Goal: Book appointment/travel/reservation

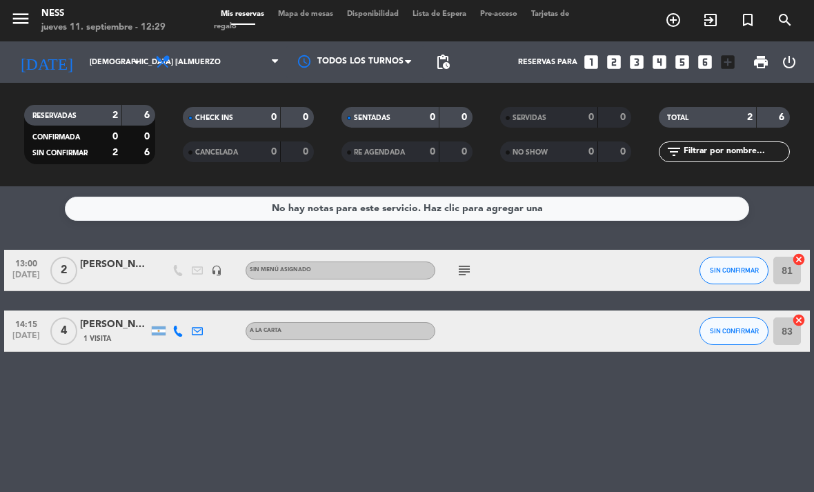
click at [123, 61] on input "[DEMOGRAPHIC_DATA] [DATE]" at bounding box center [134, 62] width 102 height 23
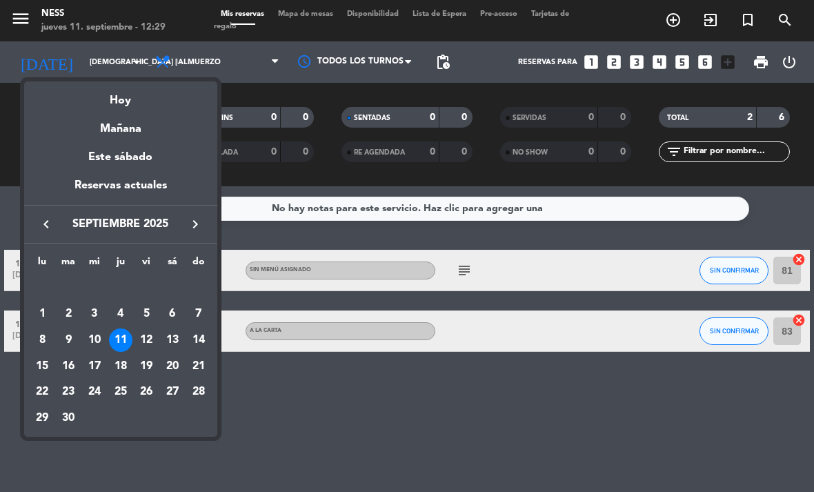
click at [150, 338] on div "12" at bounding box center [146, 339] width 23 height 23
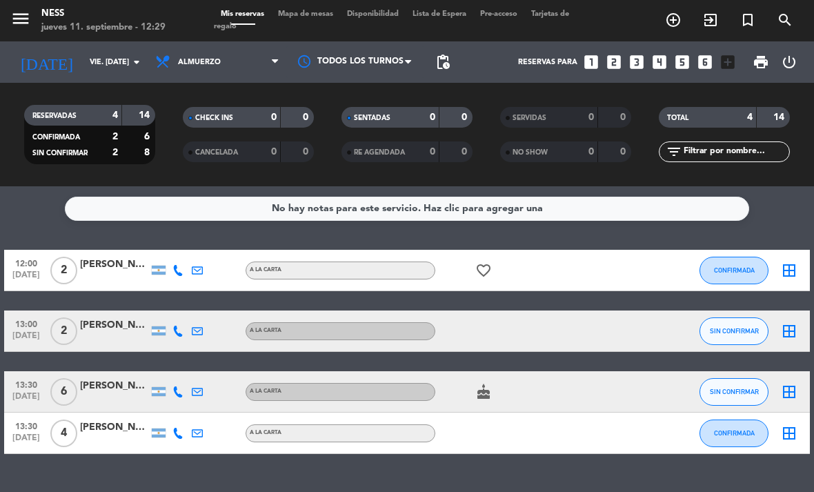
scroll to position [44, 0]
click at [499, 371] on div "cake" at bounding box center [493, 391] width 116 height 41
click at [482, 384] on icon "cake" at bounding box center [483, 392] width 17 height 17
click at [534, 239] on div "No hay notas para este servicio. Haz clic para agregar una 12:00 [DATE] 2 [PERS…" at bounding box center [407, 339] width 814 height 306
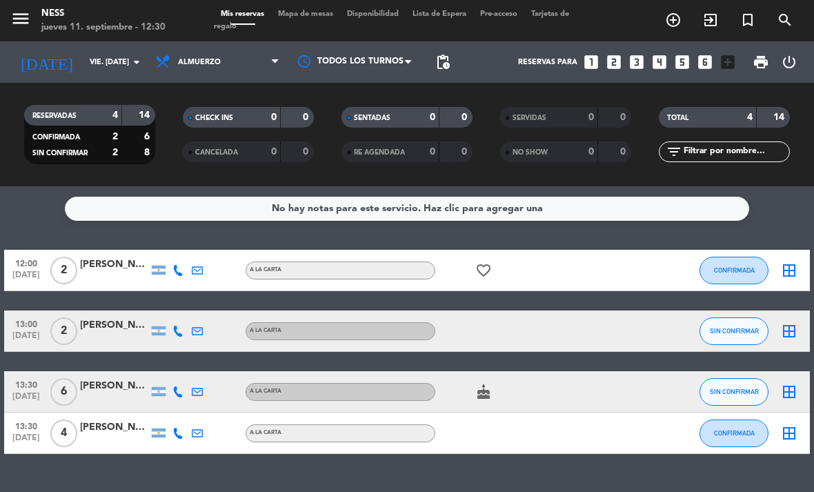
click at [119, 63] on input "vie. [DATE]" at bounding box center [134, 62] width 102 height 23
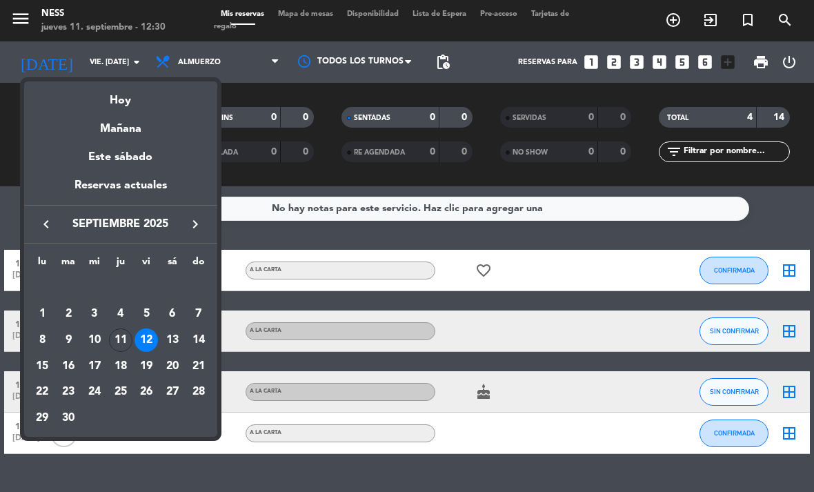
click at [175, 335] on div "13" at bounding box center [172, 339] width 23 height 23
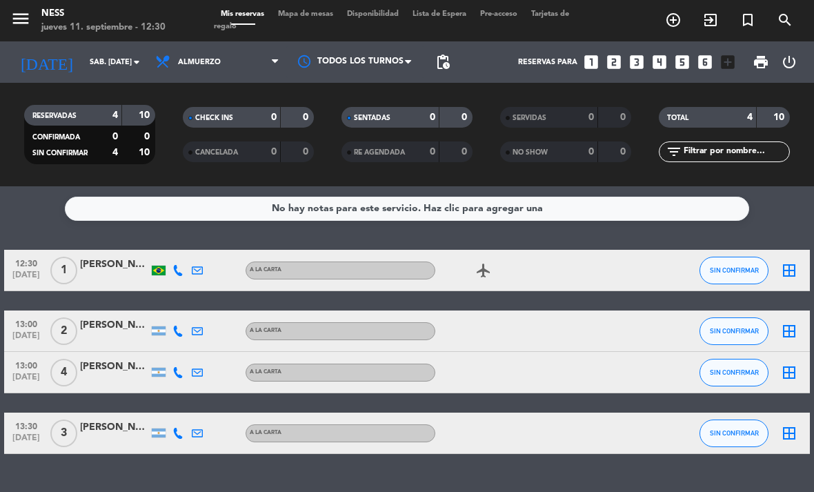
click at [118, 59] on input "sáb. [DATE]" at bounding box center [134, 62] width 102 height 23
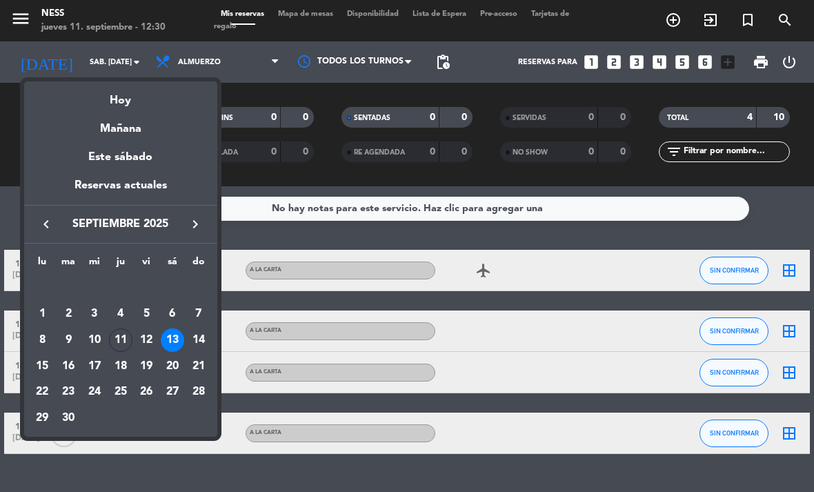
click at [118, 345] on div "11" at bounding box center [120, 339] width 23 height 23
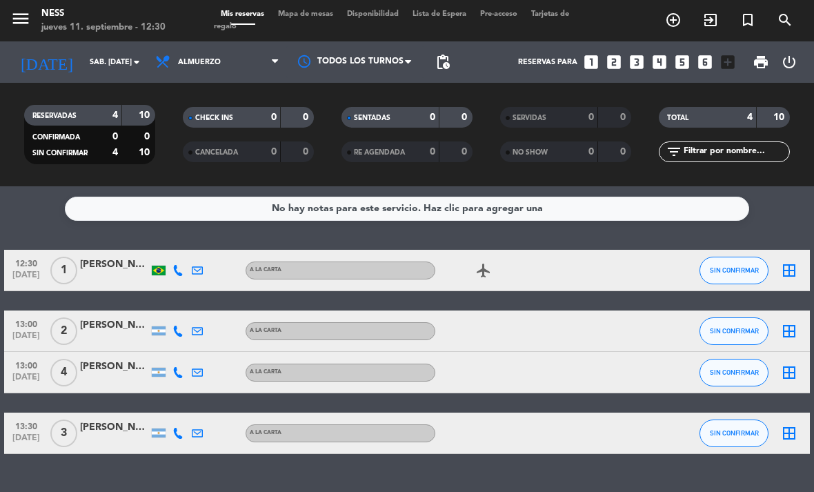
type input "[DEMOGRAPHIC_DATA] [DATE]"
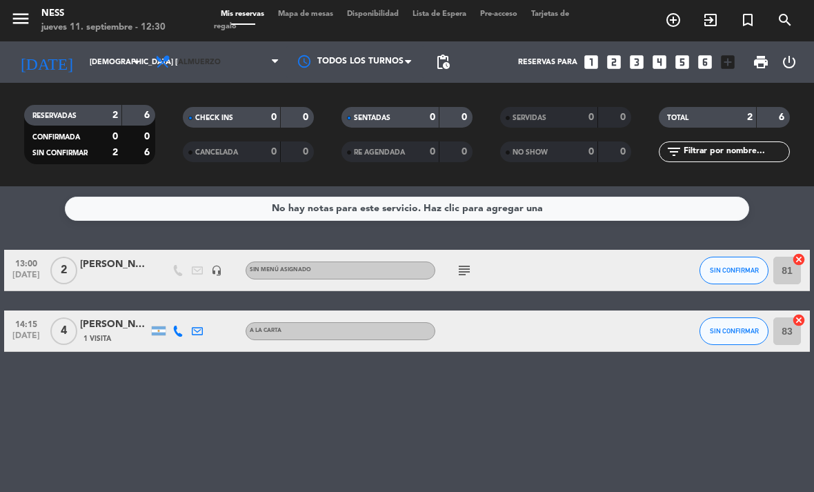
click at [244, 53] on span "Almuerzo" at bounding box center [217, 62] width 138 height 30
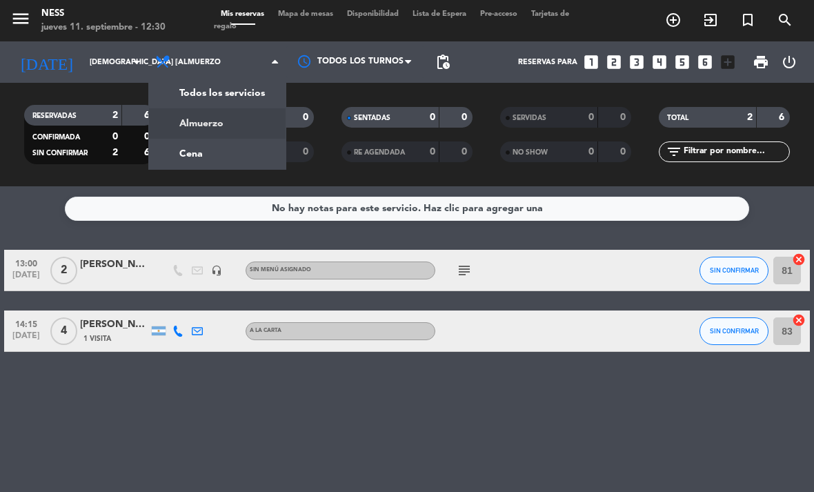
click at [237, 144] on div "menu Ness jueves 11. septiembre - 12:30 Mis reservas Mapa de mesas Disponibilid…" at bounding box center [407, 93] width 814 height 186
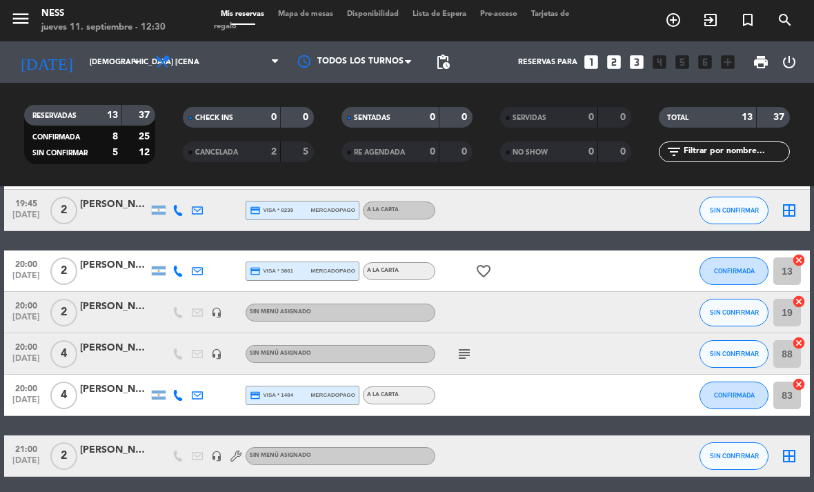
scroll to position [392, 0]
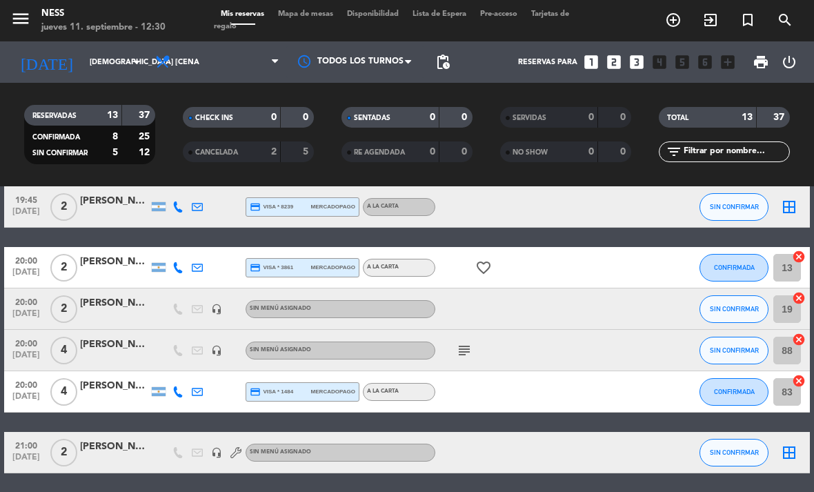
click at [469, 351] on icon "subject" at bounding box center [464, 350] width 17 height 17
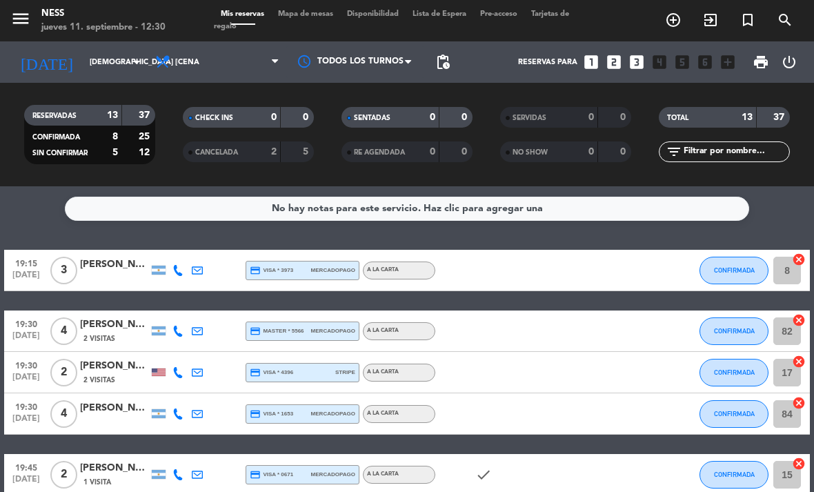
scroll to position [0, 0]
click at [320, 10] on span "Mapa de mesas" at bounding box center [305, 14] width 69 height 8
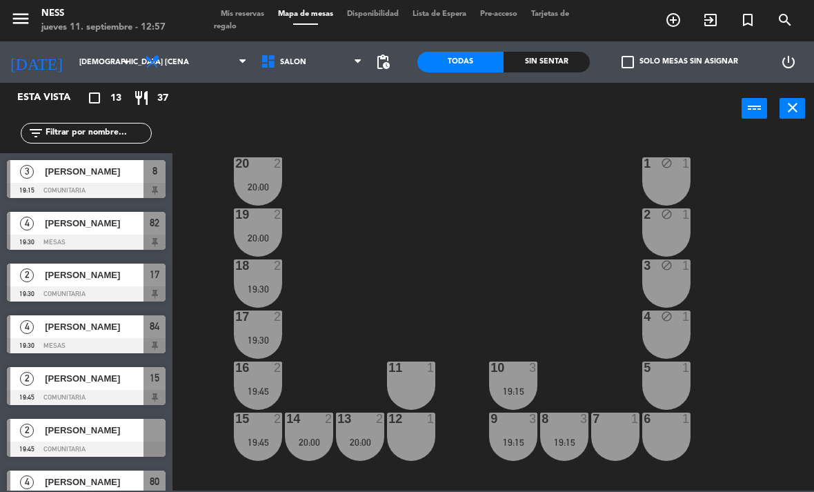
click at [189, 59] on span "Cena" at bounding box center [196, 62] width 116 height 30
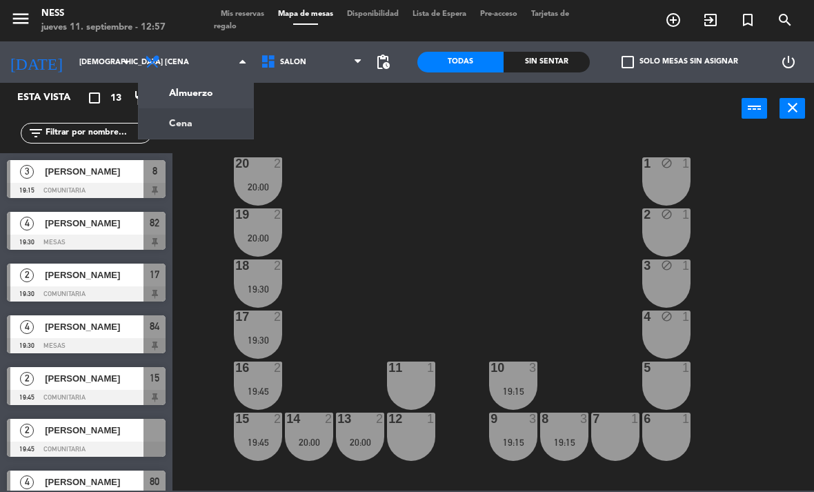
click at [178, 88] on ng-component "menu Ness jueves 11. septiembre - 12:57 Mis reservas Mapa de mesas Disponibilid…" at bounding box center [407, 245] width 814 height 491
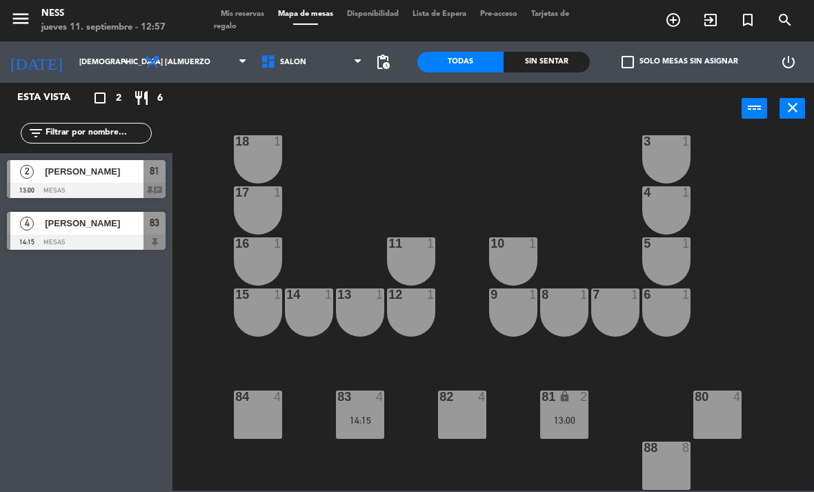
scroll to position [124, 0]
click at [583, 425] on div "81 lock 2 13:00" at bounding box center [564, 415] width 48 height 48
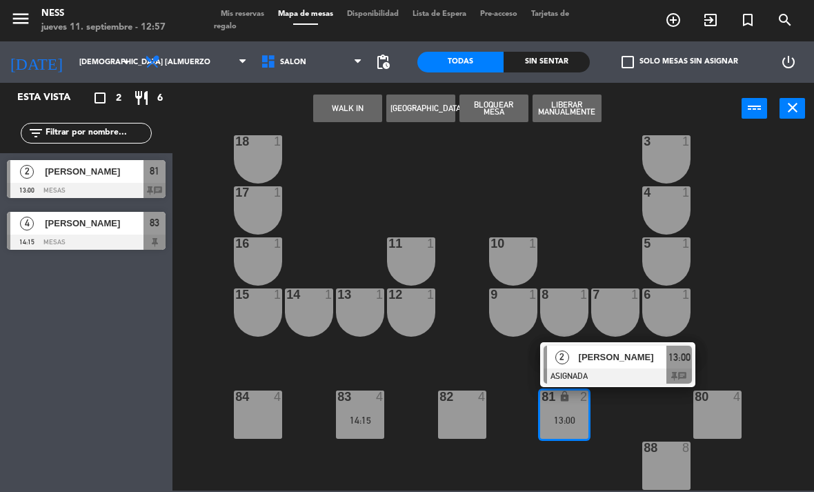
click at [635, 364] on span "[PERSON_NAME]" at bounding box center [623, 357] width 88 height 14
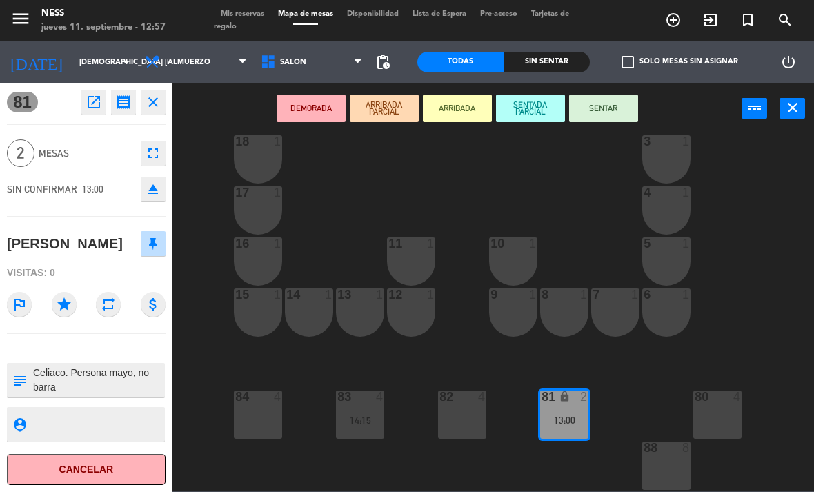
click at [605, 107] on button "SENTAR" at bounding box center [603, 109] width 69 height 28
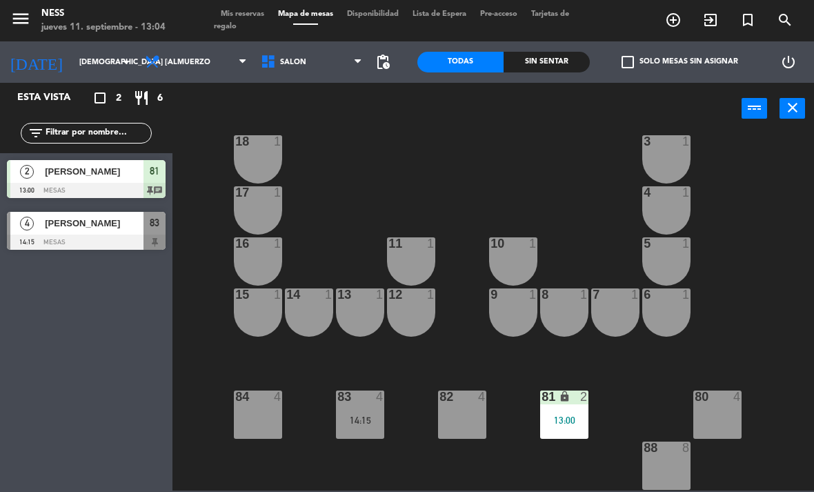
click at [199, 59] on span "Almuerzo" at bounding box center [189, 62] width 43 height 9
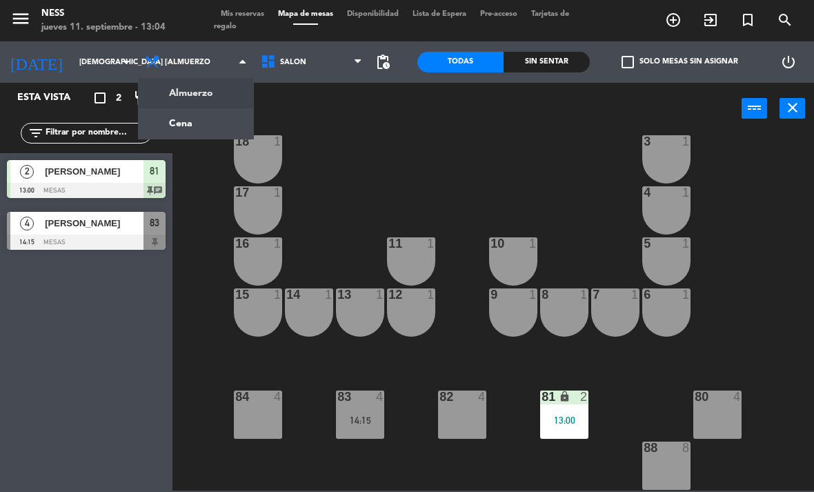
click at [216, 119] on ng-component "menu Ness jueves 11. septiembre - 13:04 Mis reservas Mapa de mesas Disponibilid…" at bounding box center [407, 245] width 814 height 491
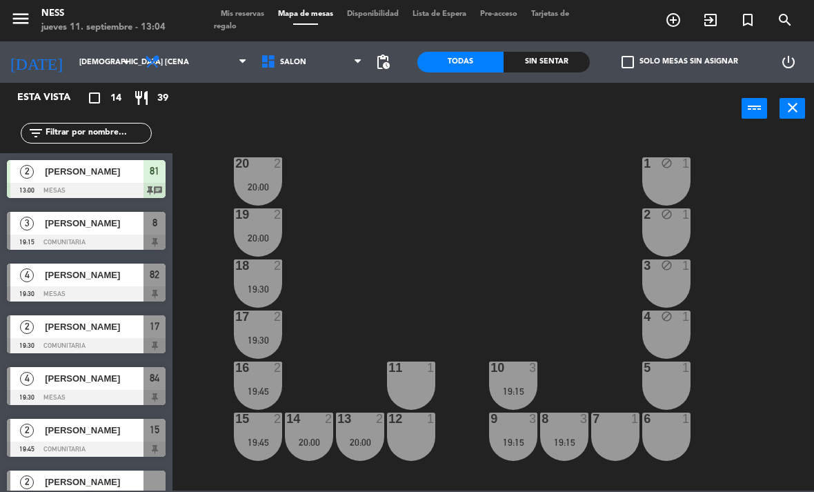
scroll to position [0, 0]
click at [206, 52] on span "Cena" at bounding box center [196, 62] width 116 height 30
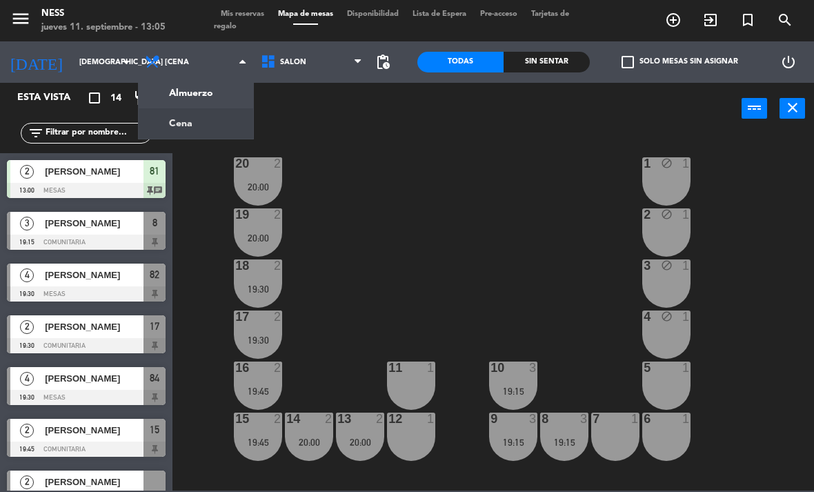
click at [88, 72] on input "[DEMOGRAPHIC_DATA] [DATE]" at bounding box center [123, 62] width 102 height 23
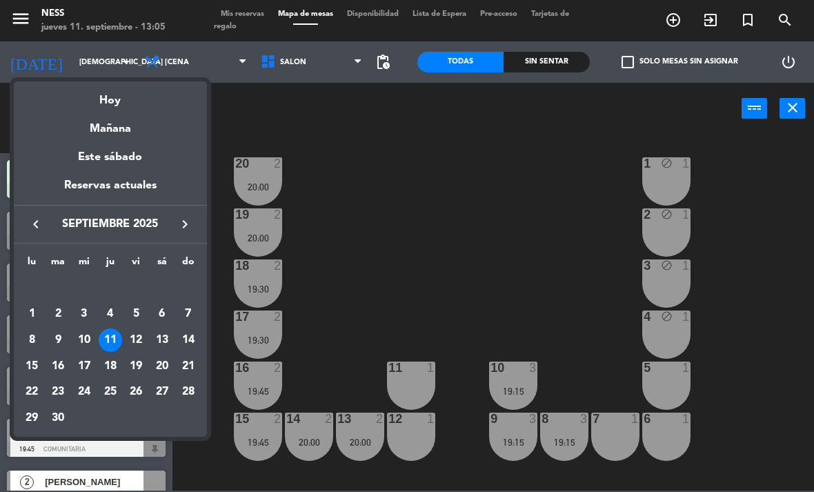
click at [115, 63] on div at bounding box center [407, 246] width 814 height 492
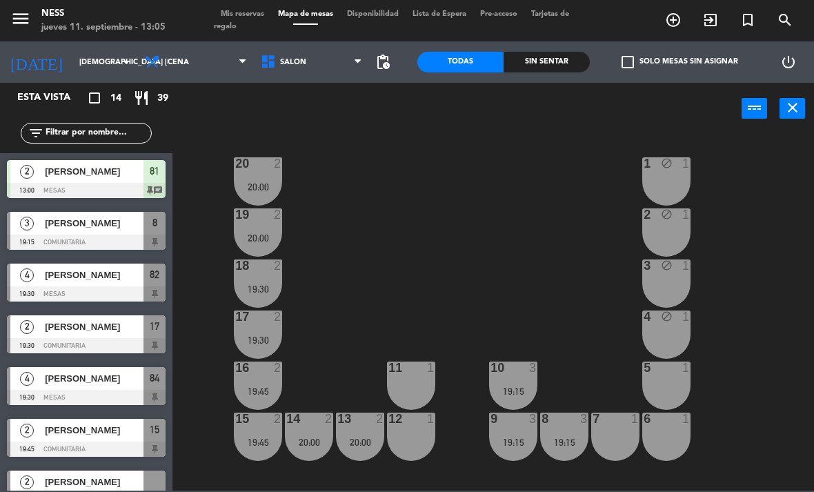
click at [110, 53] on input "[DEMOGRAPHIC_DATA] [DATE]" at bounding box center [123, 62] width 102 height 23
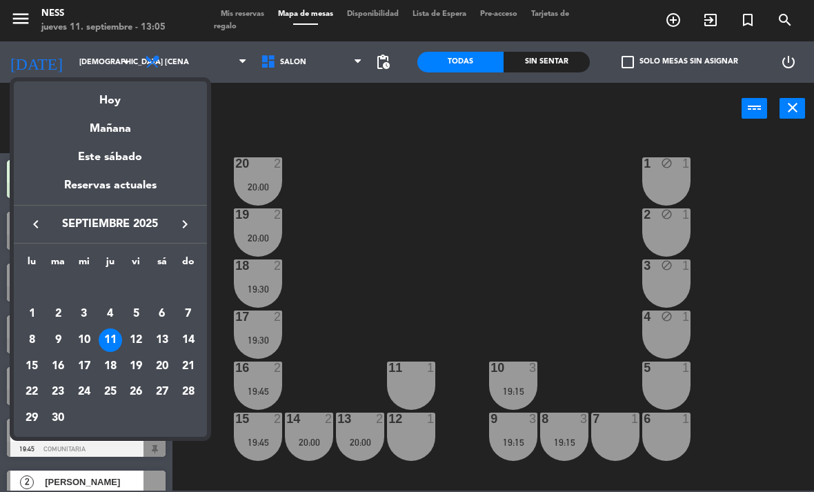
click at [145, 339] on div "12" at bounding box center [135, 339] width 23 height 23
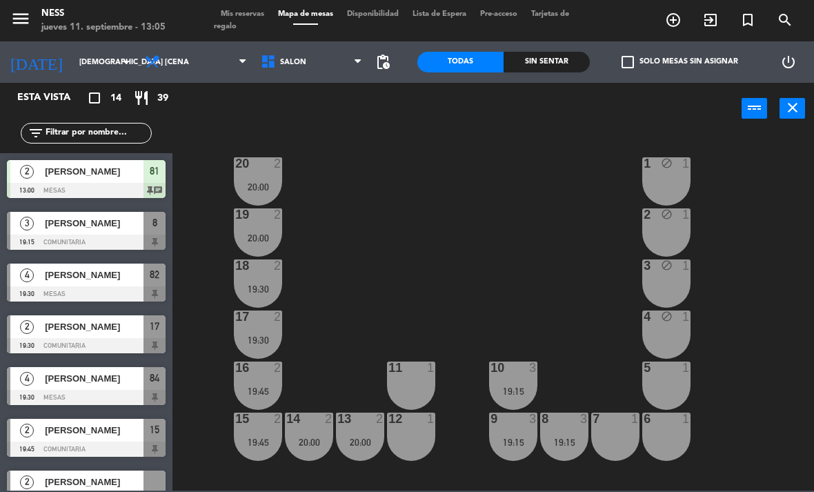
type input "vie. [DATE]"
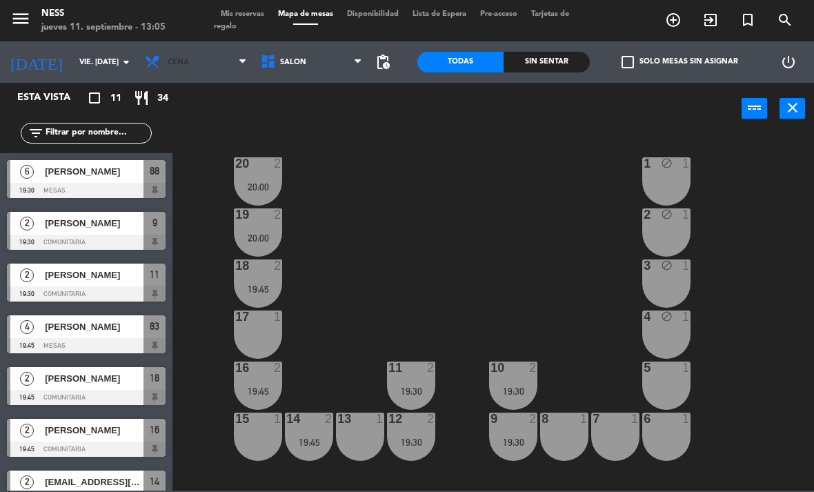
click at [159, 55] on span at bounding box center [154, 62] width 20 height 17
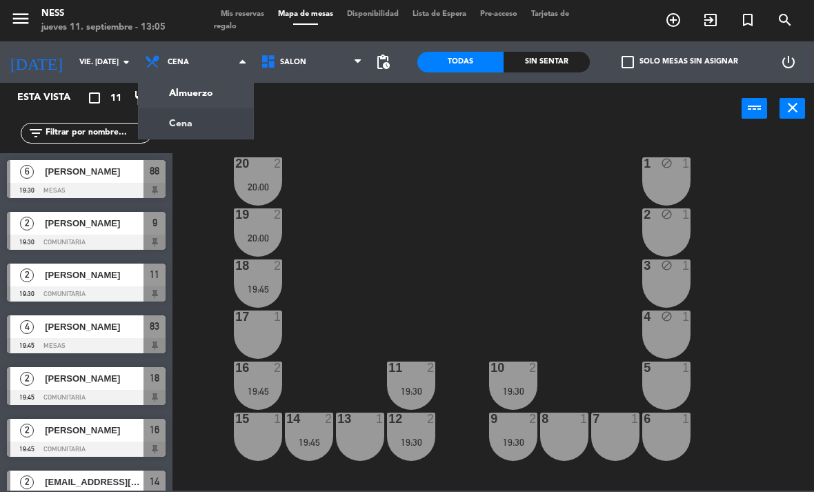
click at [170, 95] on ng-component "menu Ness jueves 11. septiembre - 13:05 Mis reservas Mapa de mesas Disponibilid…" at bounding box center [407, 245] width 814 height 491
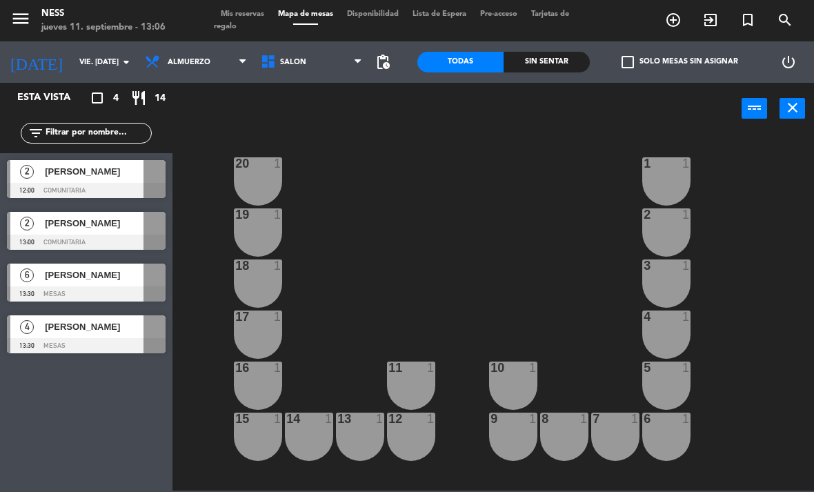
click at [106, 367] on div "Esta vista crop_square 4 restaurant 14 filter_list 2 [PERSON_NAME] 12:00 COMUNI…" at bounding box center [86, 287] width 173 height 409
click at [97, 378] on div "Esta vista crop_square 4 restaurant 14 filter_list 2 [PERSON_NAME] 12:00 COMUNI…" at bounding box center [86, 287] width 173 height 409
click at [79, 406] on div "Esta vista crop_square 4 restaurant 14 filter_list 2 [PERSON_NAME] 12:00 COMUNI…" at bounding box center [86, 287] width 173 height 409
click at [79, 393] on div "Esta vista crop_square 4 restaurant 14 filter_list 2 [PERSON_NAME] 12:00 COMUNI…" at bounding box center [86, 287] width 173 height 409
click at [543, 157] on div "20 1 1 1 19 1 2 1 18 1 3 1 17 1 4 1 16 1 11 1 10 1 5 1 12 1 14 1 13 1 15 1 9 1 …" at bounding box center [497, 311] width 633 height 357
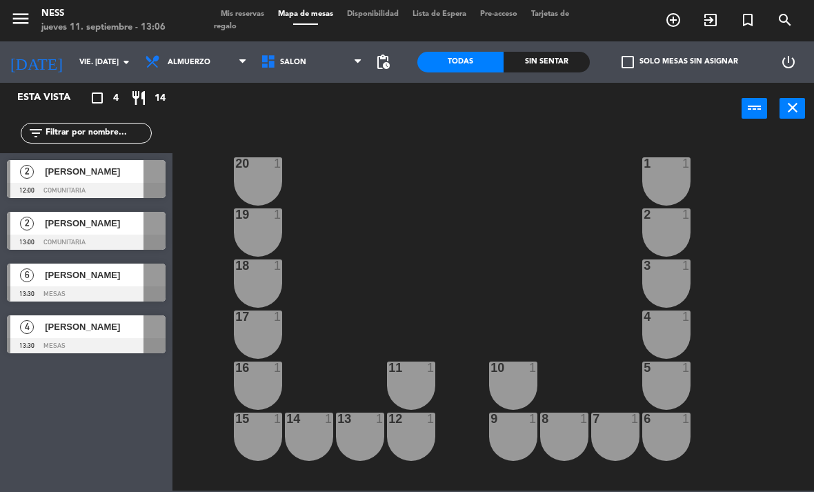
click at [706, 14] on icon "exit_to_app" at bounding box center [710, 20] width 17 height 17
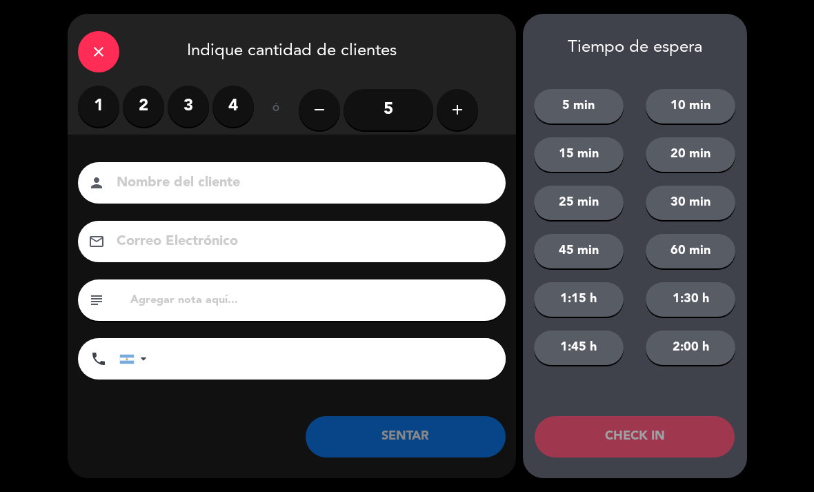
click at [453, 120] on button "add" at bounding box center [457, 109] width 41 height 41
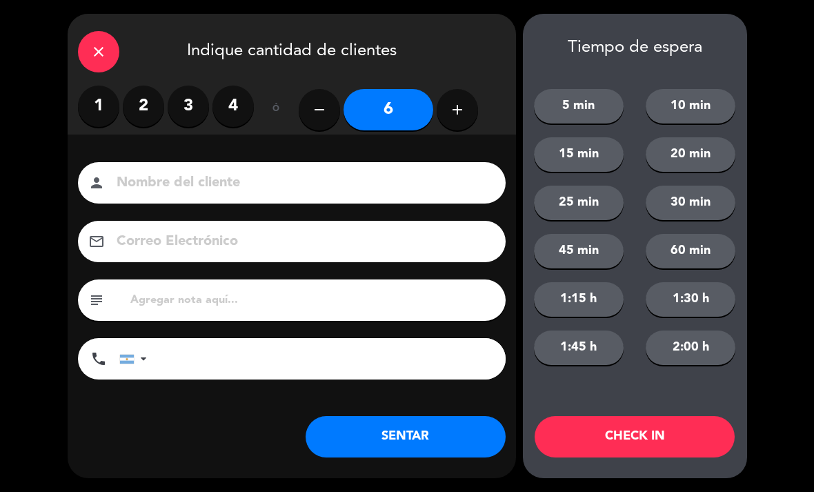
click at [457, 112] on icon "add" at bounding box center [457, 109] width 17 height 17
click at [464, 127] on button "add" at bounding box center [457, 109] width 41 height 41
click at [458, 113] on icon "add" at bounding box center [457, 109] width 17 height 17
type input "9"
click at [104, 65] on div "close" at bounding box center [98, 51] width 41 height 41
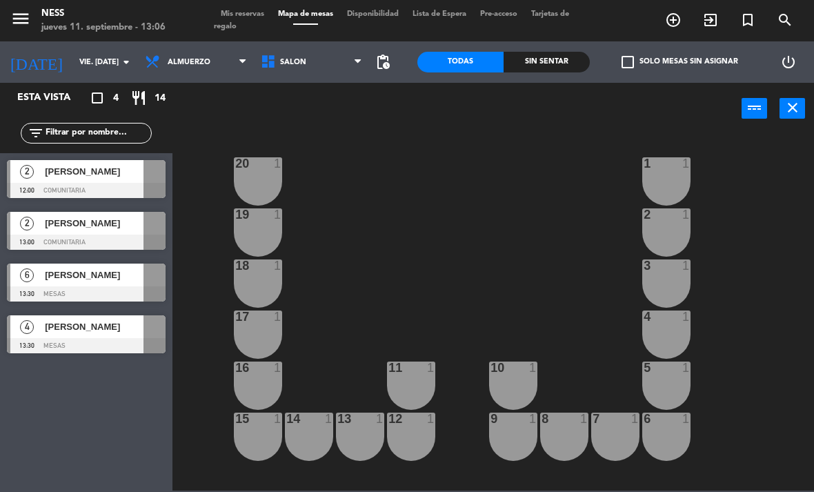
click at [711, 30] on span "exit_to_app" at bounding box center [710, 19] width 37 height 23
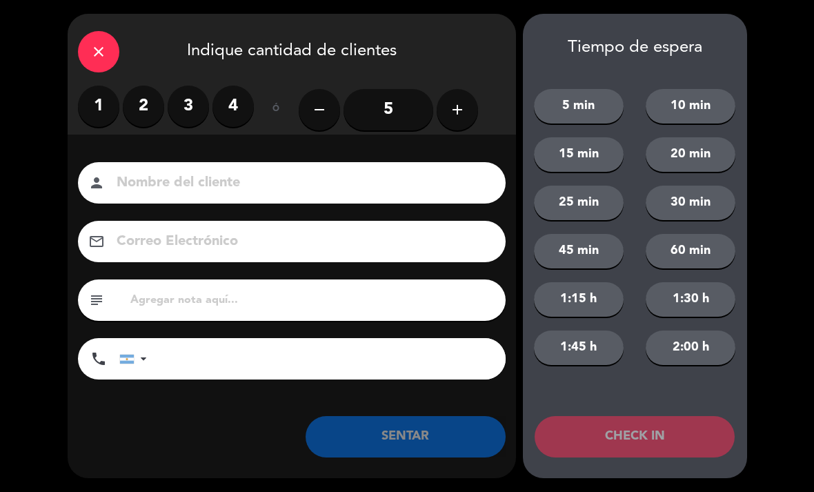
click at [106, 48] on icon "close" at bounding box center [98, 51] width 17 height 17
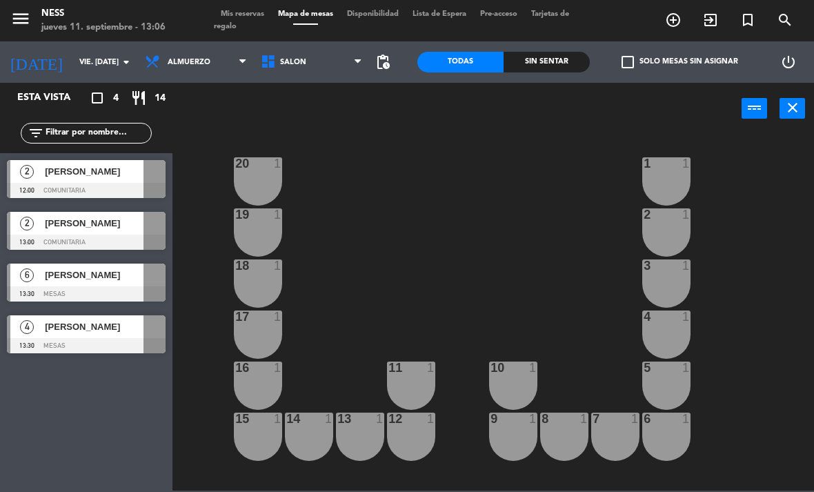
click at [669, 21] on icon "add_circle_outline" at bounding box center [673, 20] width 17 height 17
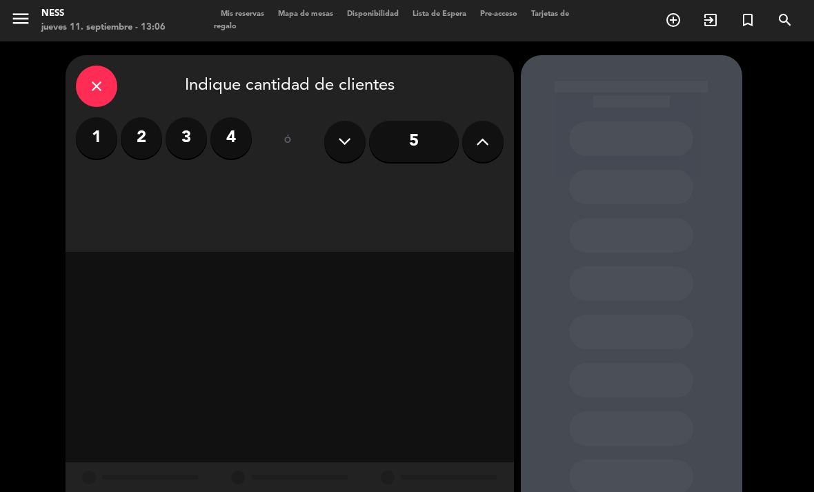
click at [473, 151] on button at bounding box center [482, 141] width 41 height 41
click at [480, 157] on button at bounding box center [482, 141] width 41 height 41
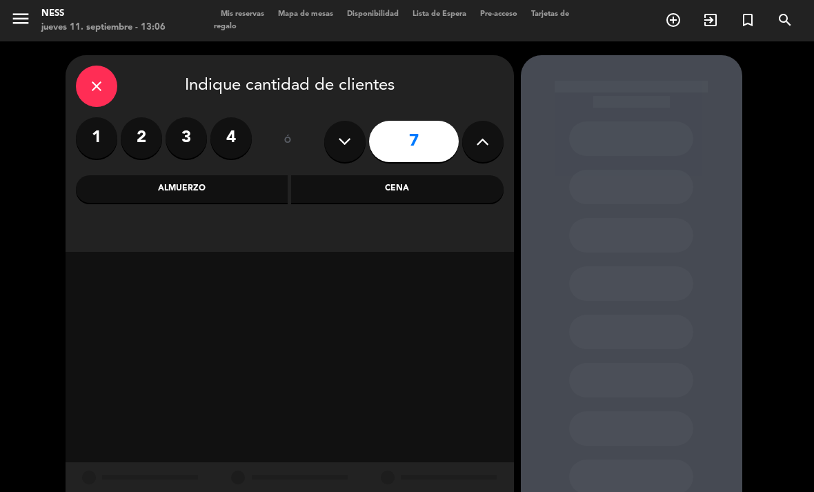
click at [483, 150] on icon at bounding box center [482, 141] width 13 height 21
click at [484, 147] on icon at bounding box center [482, 141] width 13 height 21
type input "9"
click at [229, 188] on div "Almuerzo" at bounding box center [182, 189] width 213 height 28
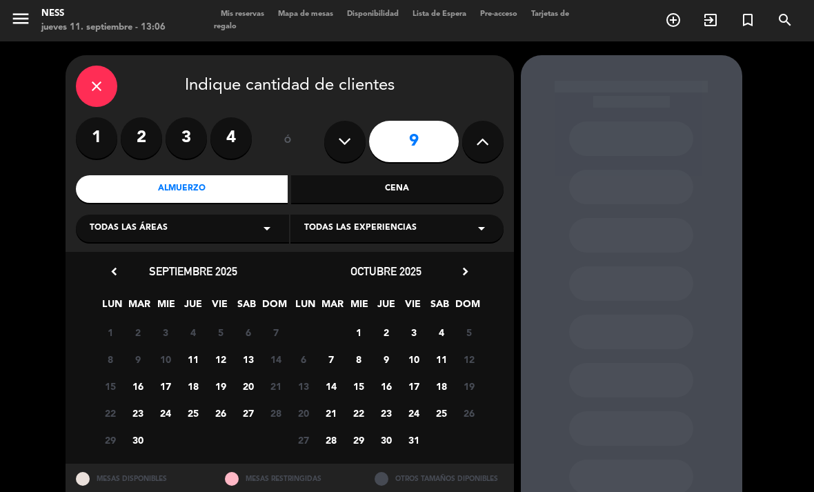
click at [228, 366] on span "12" at bounding box center [220, 359] width 23 height 23
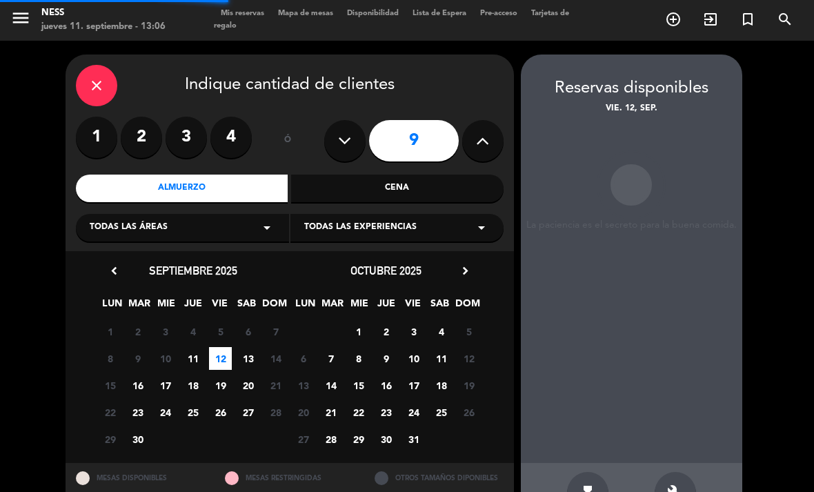
scroll to position [44, 0]
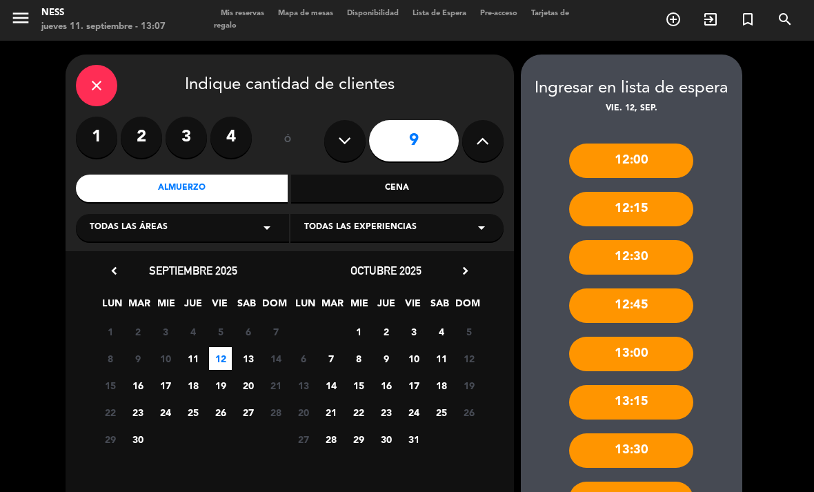
click at [629, 337] on div "13:00" at bounding box center [631, 354] width 124 height 35
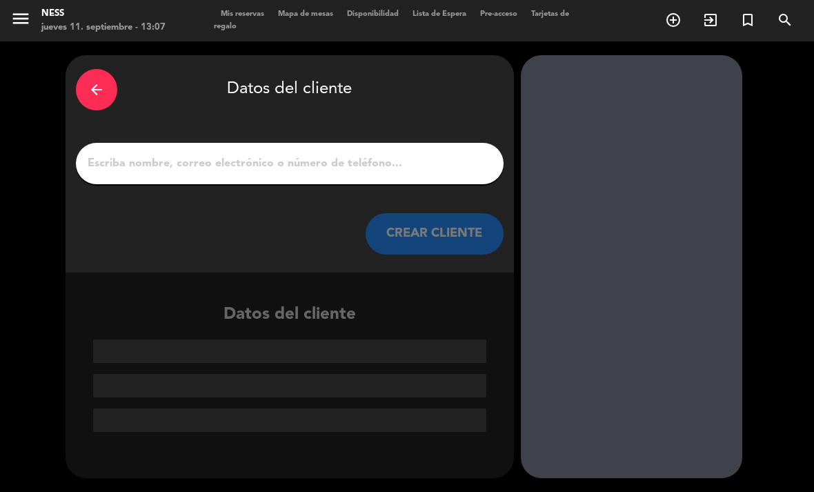
click at [284, 154] on input "1" at bounding box center [289, 163] width 407 height 19
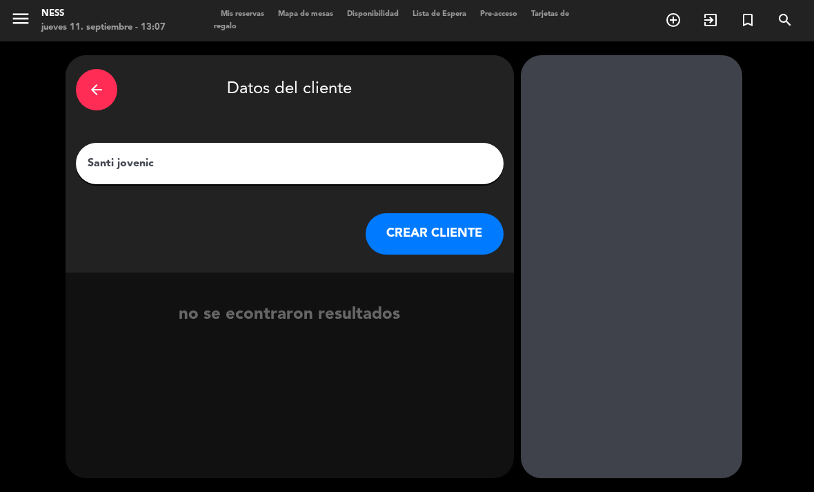
type input "[PERSON_NAME]"
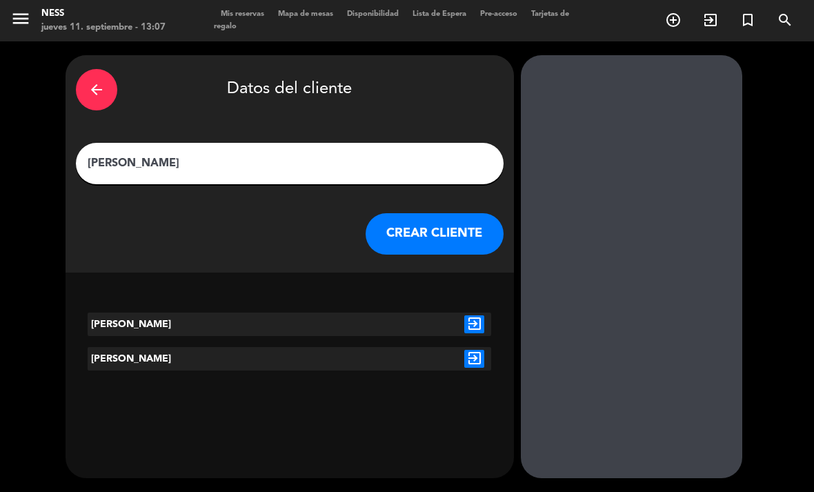
click at [435, 213] on button "CREAR CLIENTE" at bounding box center [435, 233] width 138 height 41
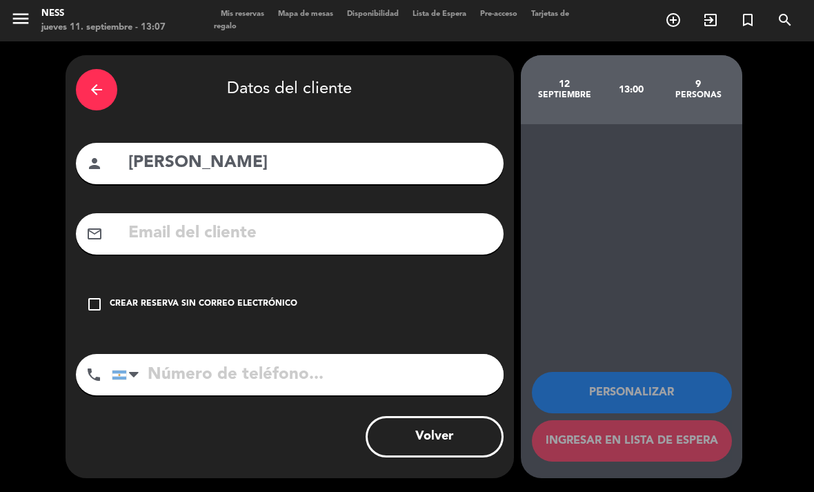
scroll to position [44, 0]
click at [99, 296] on icon "check_box_outline_blank" at bounding box center [94, 304] width 17 height 17
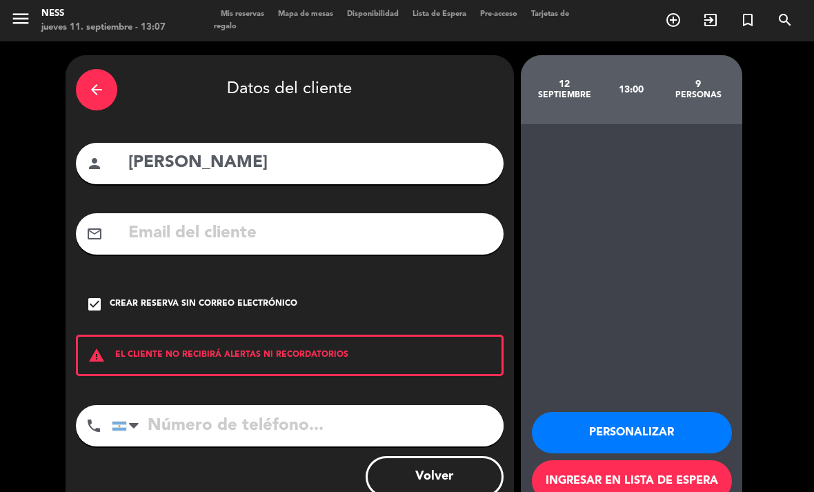
click at [335, 405] on input "tel" at bounding box center [308, 425] width 392 height 41
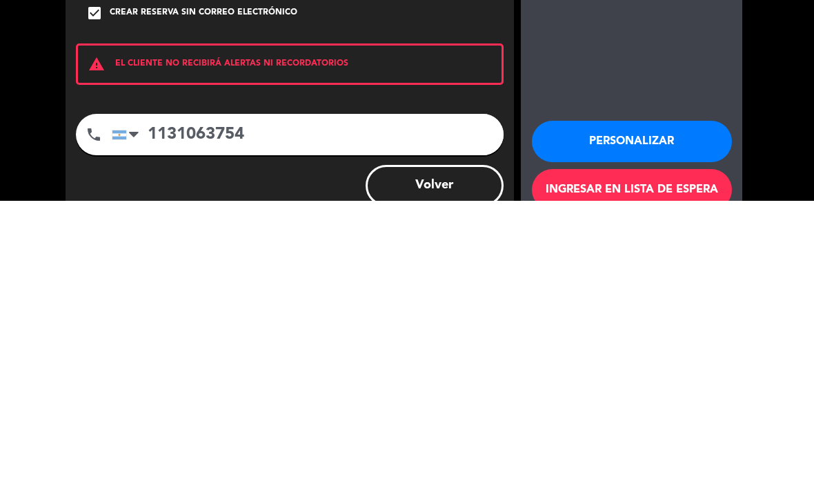
type input "1131063754"
click at [678, 412] on button "Personalizar" at bounding box center [632, 432] width 200 height 41
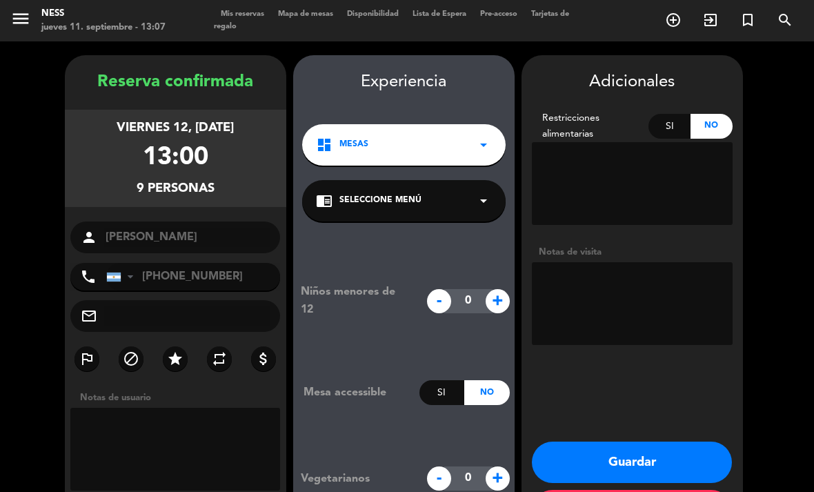
scroll to position [0, 0]
click at [451, 124] on div "dashboard MESAS arrow_drop_down" at bounding box center [404, 144] width 204 height 41
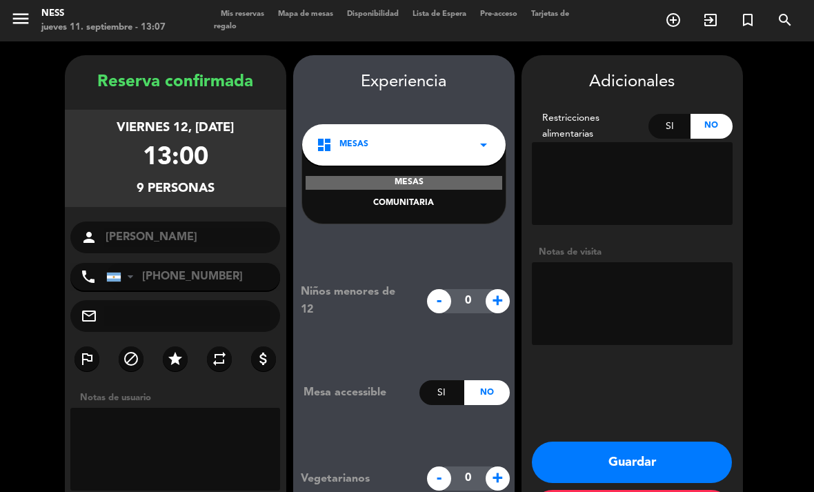
click at [424, 176] on div "MESAS" at bounding box center [404, 183] width 197 height 14
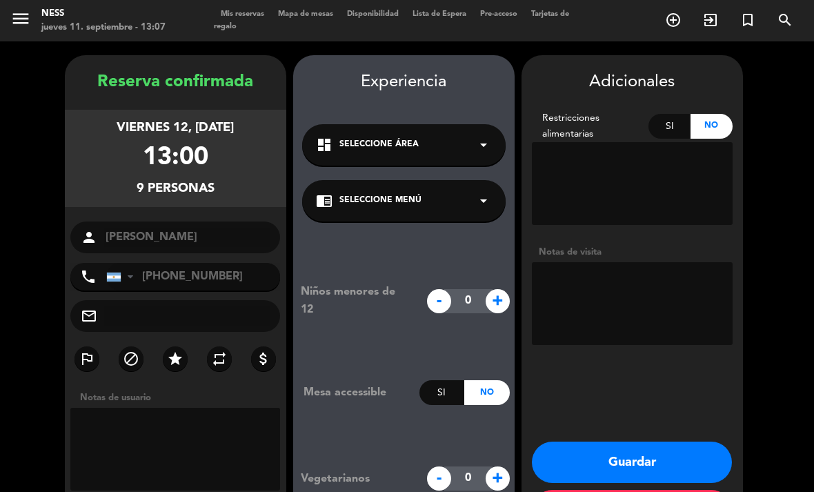
click at [678, 442] on button "Guardar" at bounding box center [632, 462] width 200 height 41
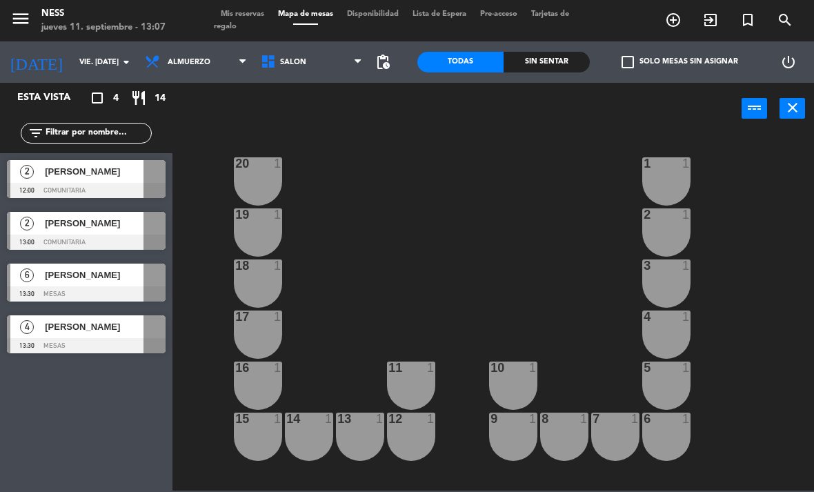
click at [477, 168] on div "20 1 1 1 19 1 2 1 18 1 3 1 17 1 4 1 16 1 11 1 10 1 5 1 12 1 14 1 13 1 15 1 9 1 …" at bounding box center [497, 311] width 633 height 357
click at [373, 18] on span "Disponibilidad" at bounding box center [373, 14] width 66 height 8
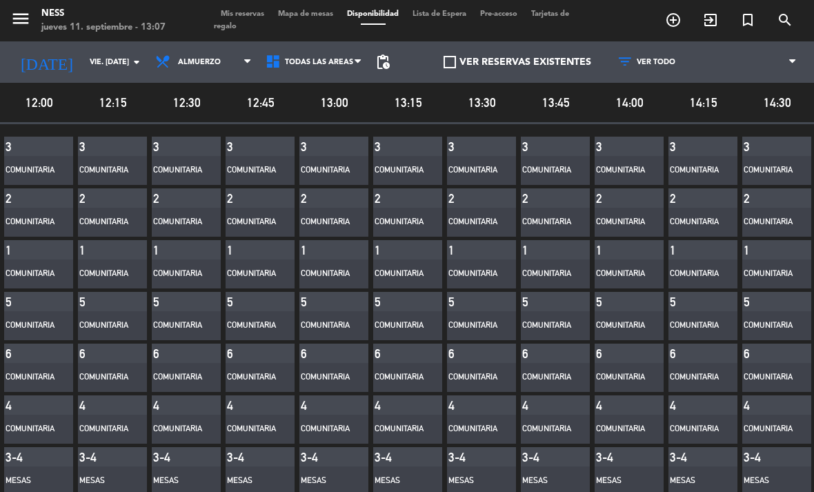
click at [248, 17] on span "Mis reservas" at bounding box center [242, 14] width 57 height 8
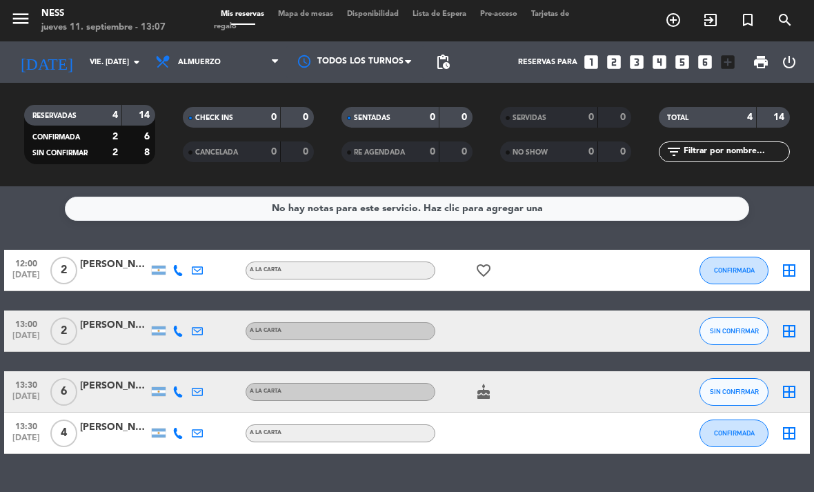
click at [675, 22] on icon "add_circle_outline" at bounding box center [673, 20] width 17 height 17
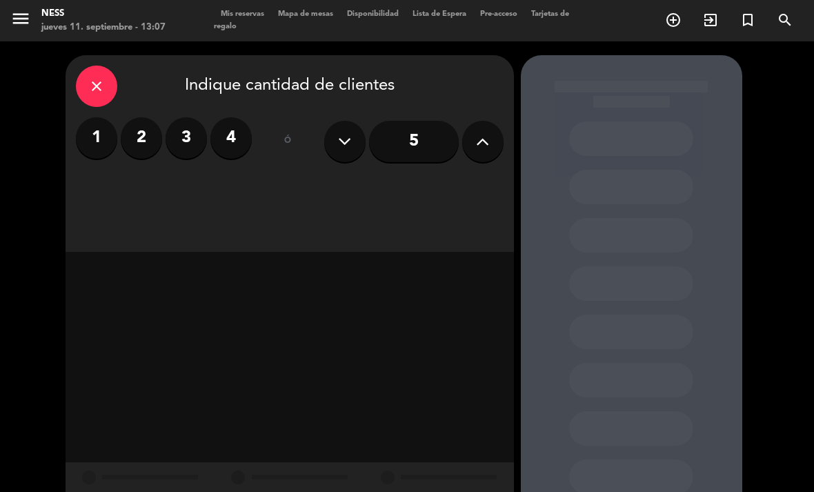
click at [95, 83] on icon "close" at bounding box center [96, 86] width 17 height 17
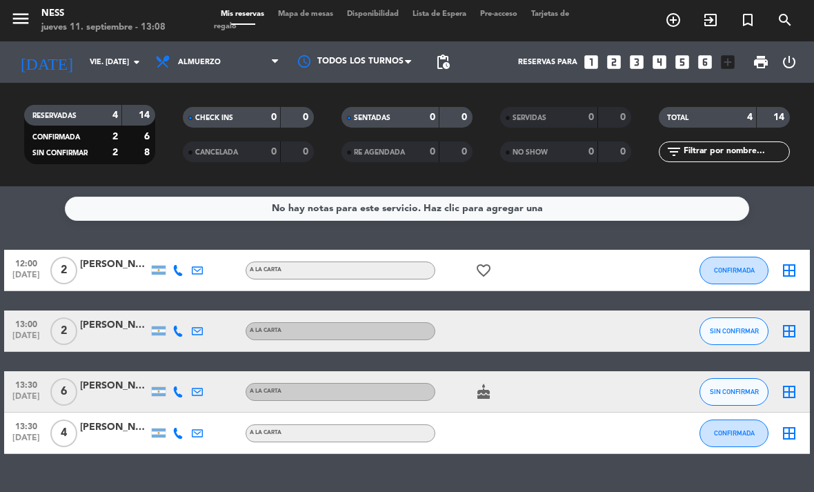
click at [668, 20] on icon "add_circle_outline" at bounding box center [673, 20] width 17 height 17
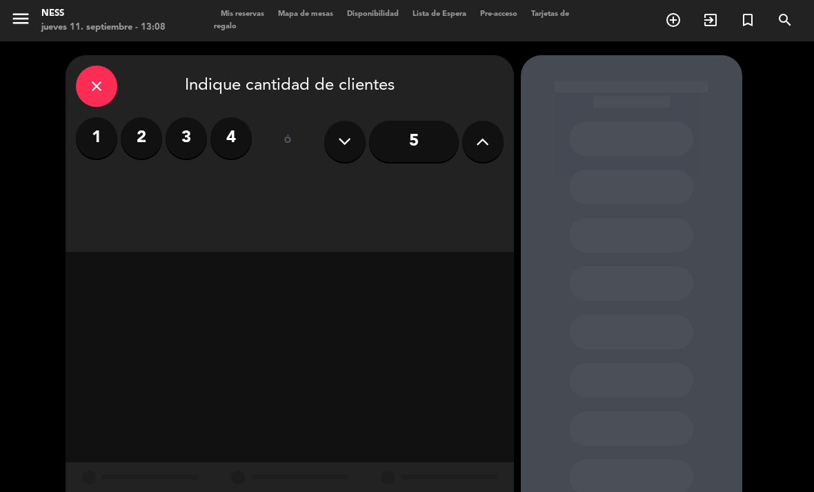
click at [95, 88] on icon "close" at bounding box center [96, 86] width 17 height 17
